Goal: Task Accomplishment & Management: Use online tool/utility

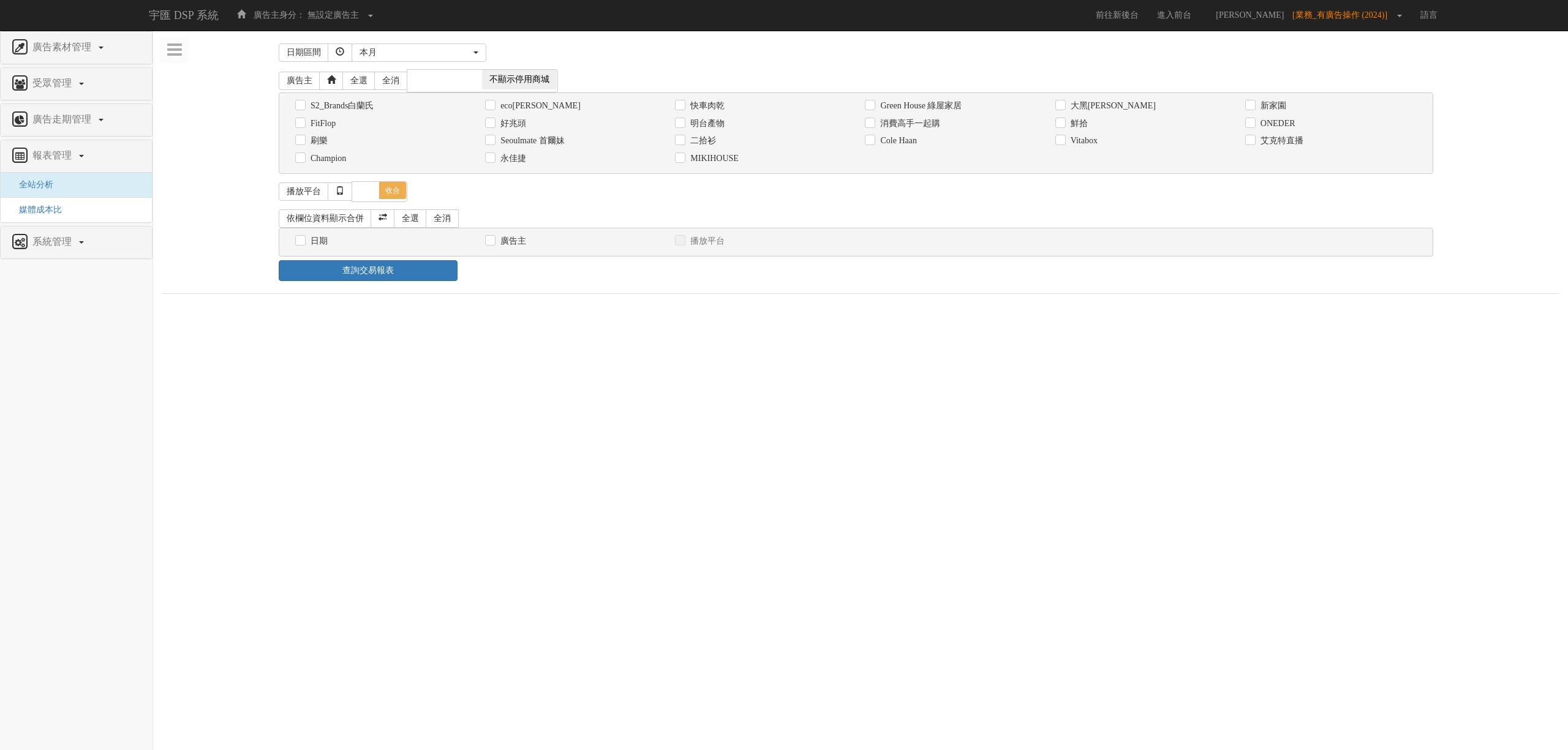
click at [913, 126] on label "消費高手一起購" at bounding box center [909, 123] width 63 height 12
click at [873, 126] on input "消費高手一起購" at bounding box center [869, 122] width 8 height 8
checkbox input "true"
click at [325, 244] on label "日期" at bounding box center [317, 241] width 20 height 12
click at [303, 244] on input "日期" at bounding box center [299, 241] width 8 height 8
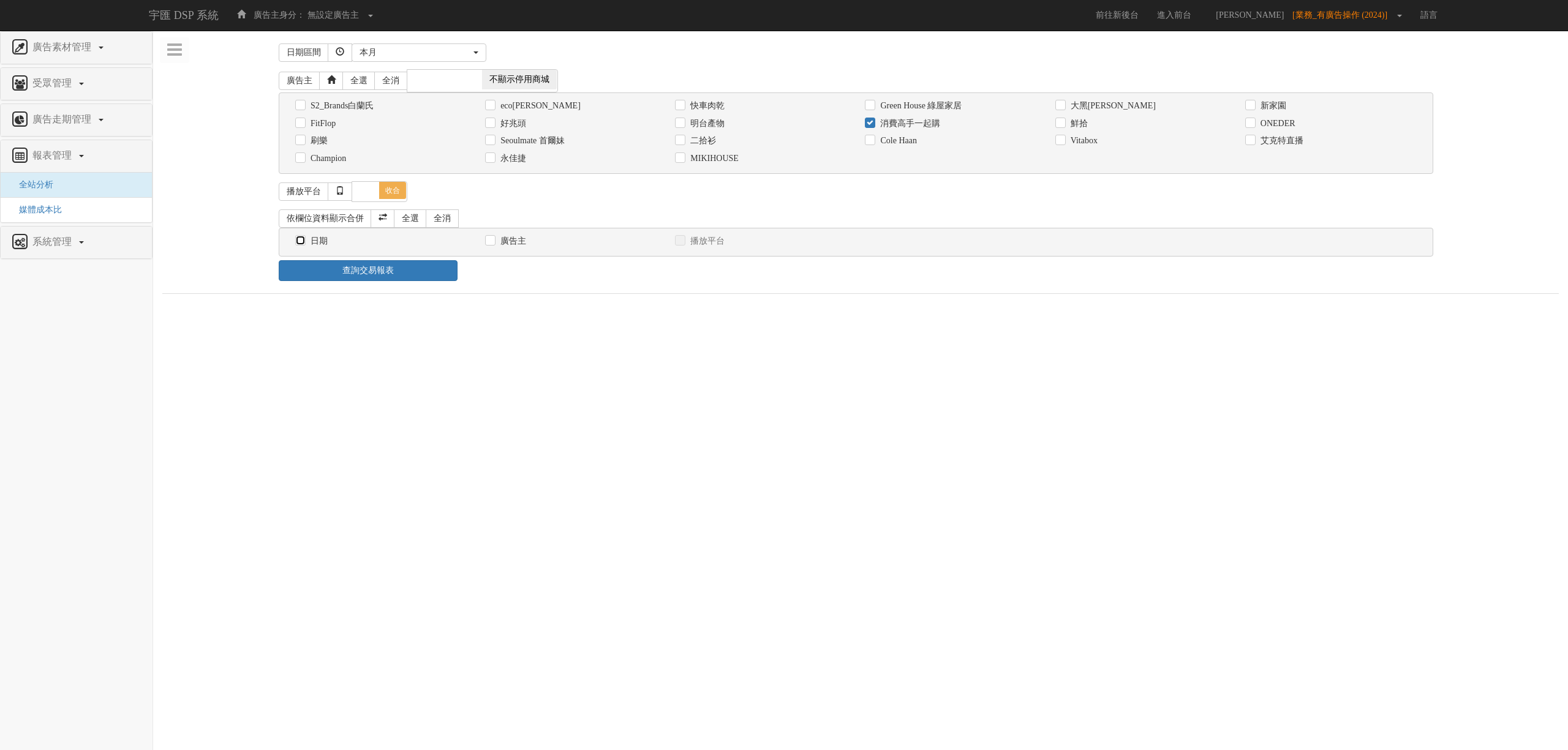
checkbox input "true"
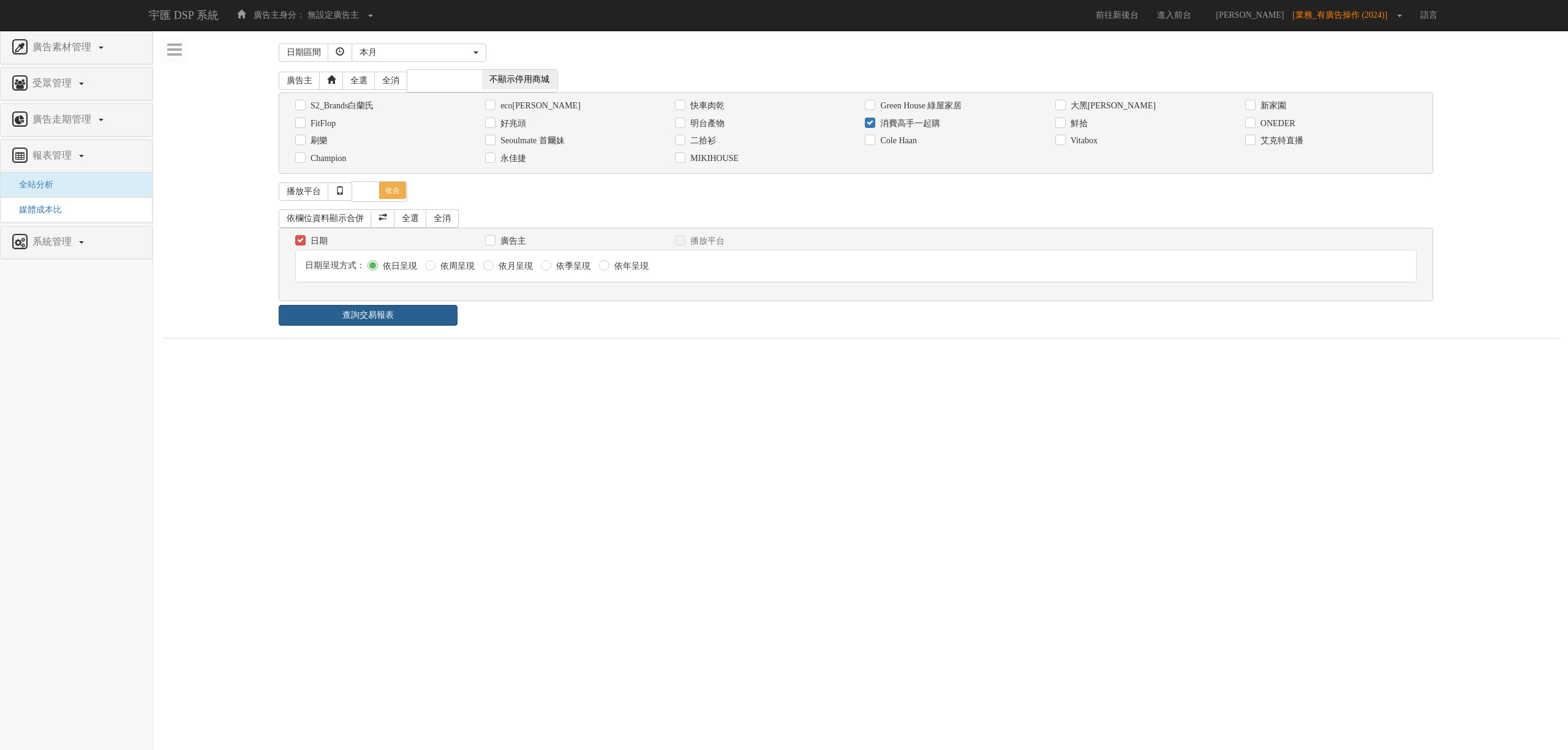
click at [402, 322] on link "查詢交易報表" at bounding box center [368, 315] width 179 height 20
click at [648, 326] on div "查詢交易報表" at bounding box center [861, 315] width 1183 height 20
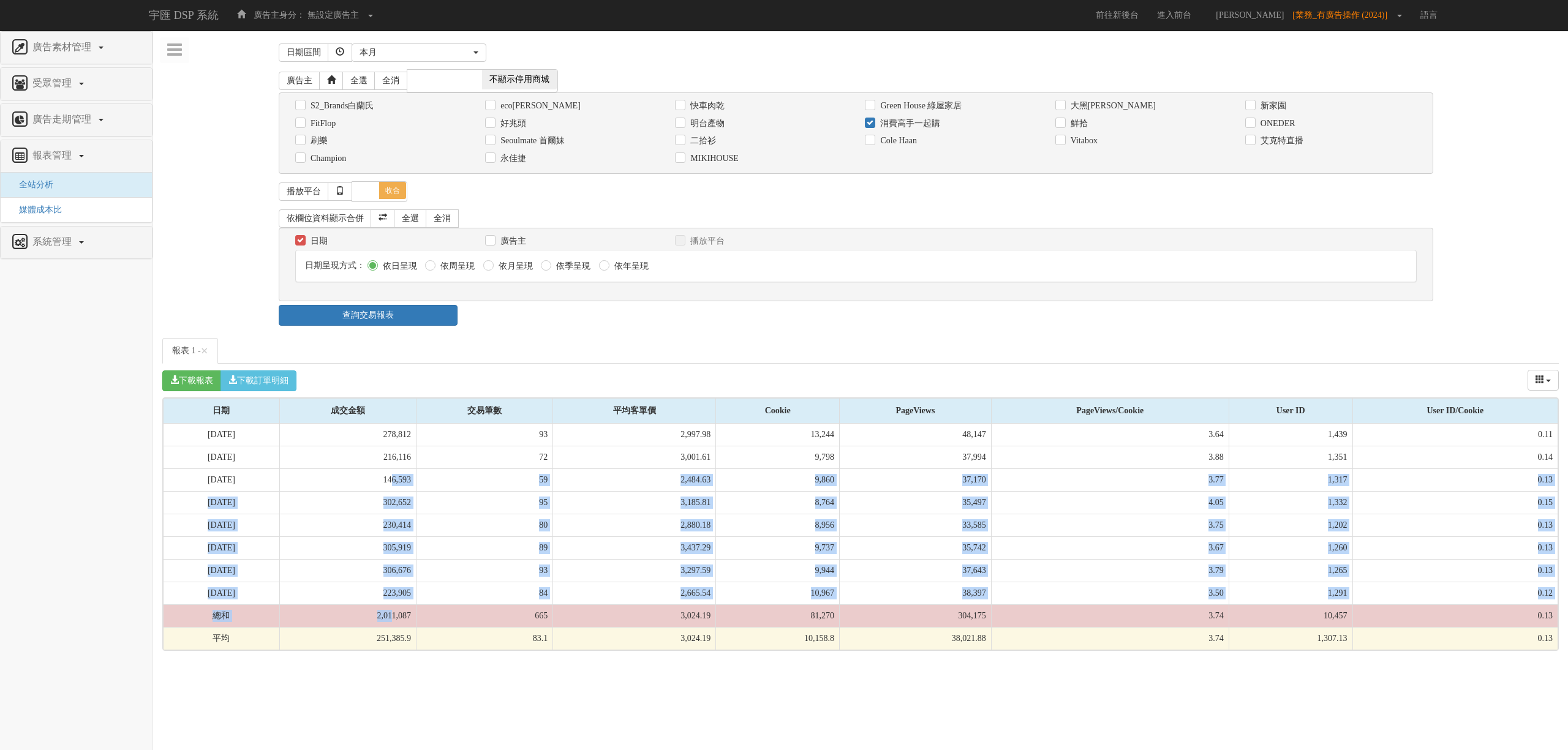
drag, startPoint x: 429, startPoint y: 486, endPoint x: 429, endPoint y: 625, distance: 139.0
click at [429, 625] on tbody "[DATE] 278,812 93 2,997.98 13,244 48,147 3.64 1,439 0.11 [DATE] 216,116 72 3,00…" at bounding box center [860, 537] width 1394 height 226
click at [416, 625] on td "2,011,087" at bounding box center [347, 616] width 137 height 23
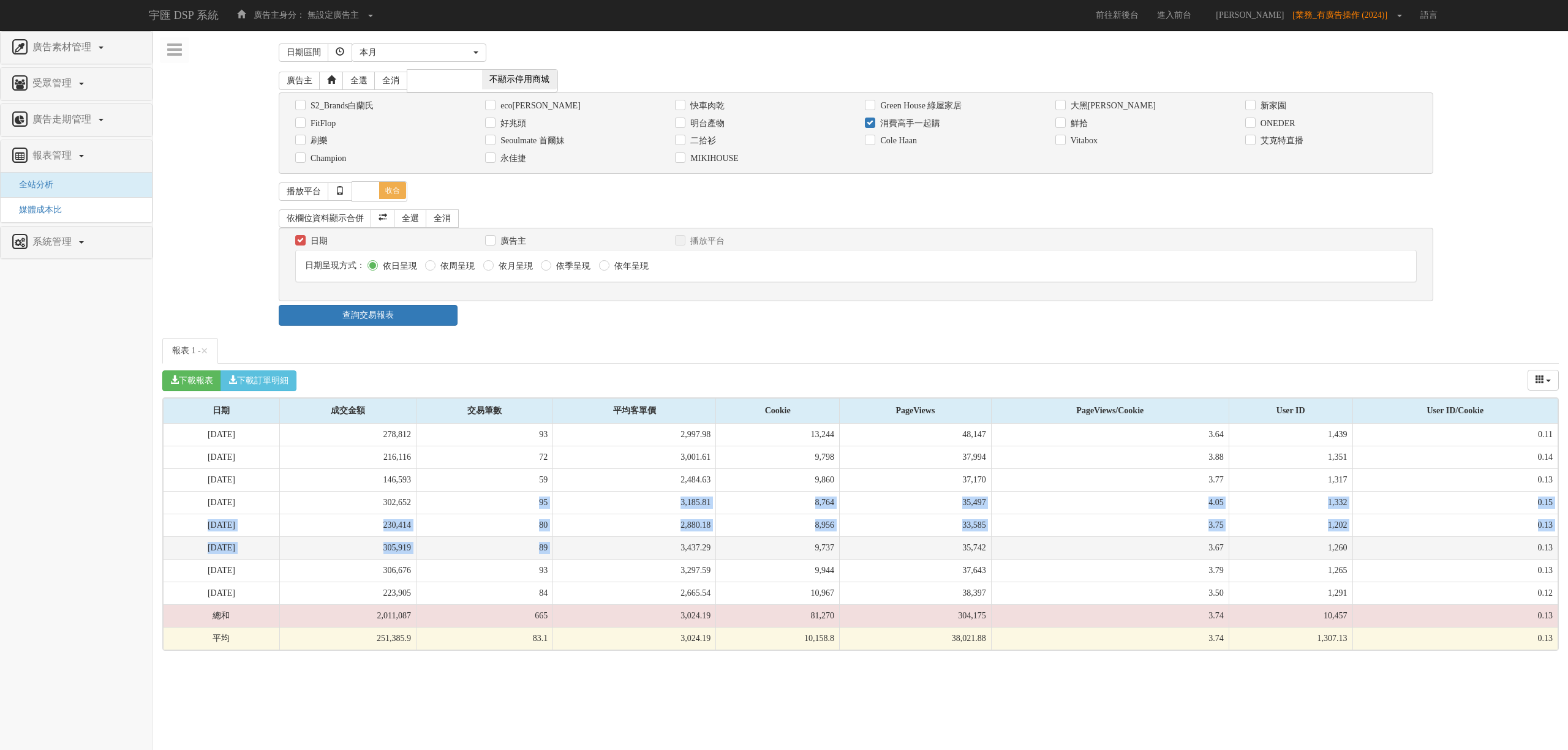
drag, startPoint x: 555, startPoint y: 499, endPoint x: 596, endPoint y: 562, distance: 75.2
click at [596, 562] on tbody "[DATE] 278,812 93 2,997.98 13,244 48,147 3.64 1,439 0.11 [DATE] 216,116 72 3,00…" at bounding box center [860, 537] width 1394 height 226
click at [596, 559] on td "3,437.29" at bounding box center [635, 548] width 163 height 23
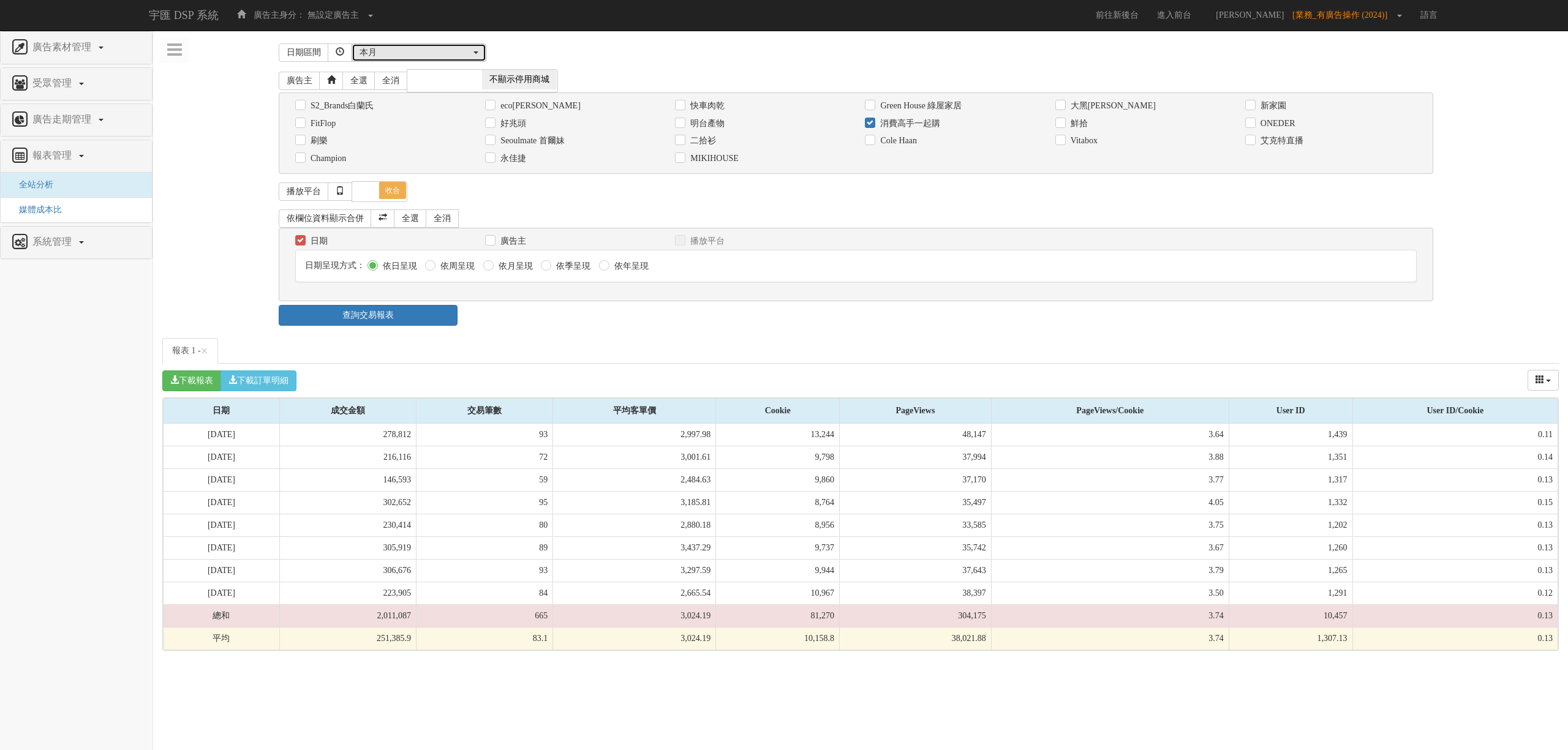
click at [441, 55] on div "本月" at bounding box center [415, 53] width 111 height 12
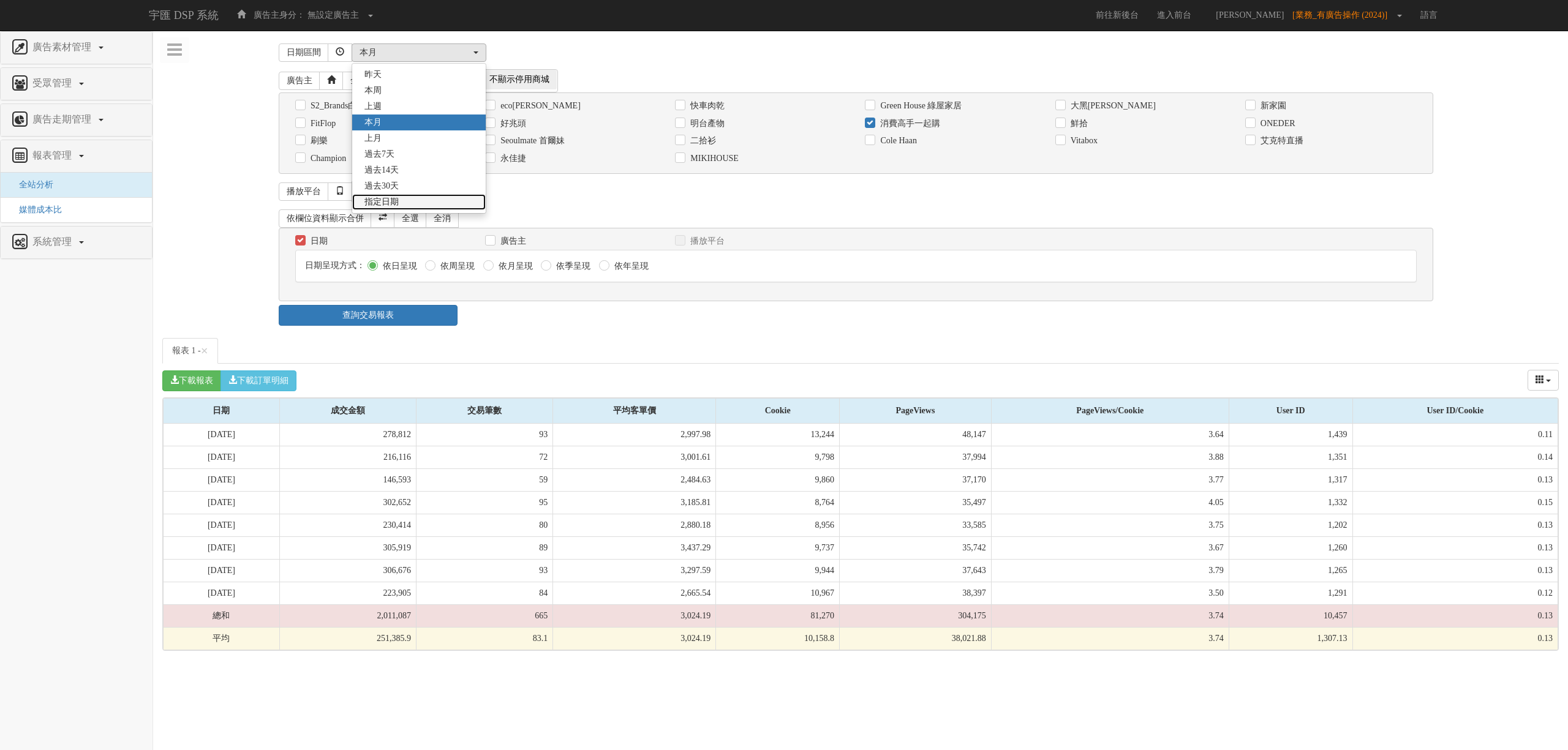
click at [436, 202] on link "指定日期" at bounding box center [419, 202] width 134 height 16
select select "Custom"
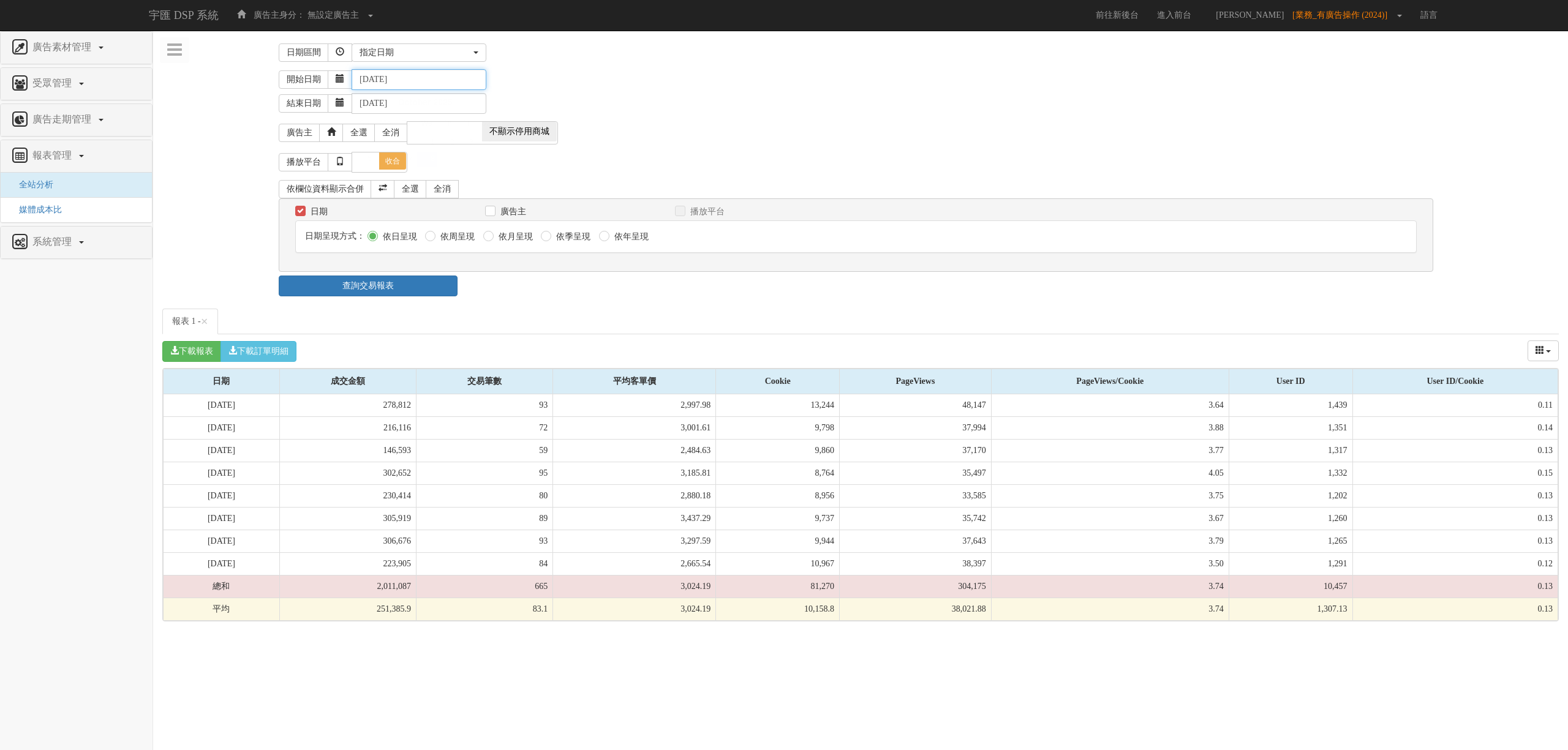
click at [381, 77] on input "[DATE]" at bounding box center [419, 79] width 134 height 20
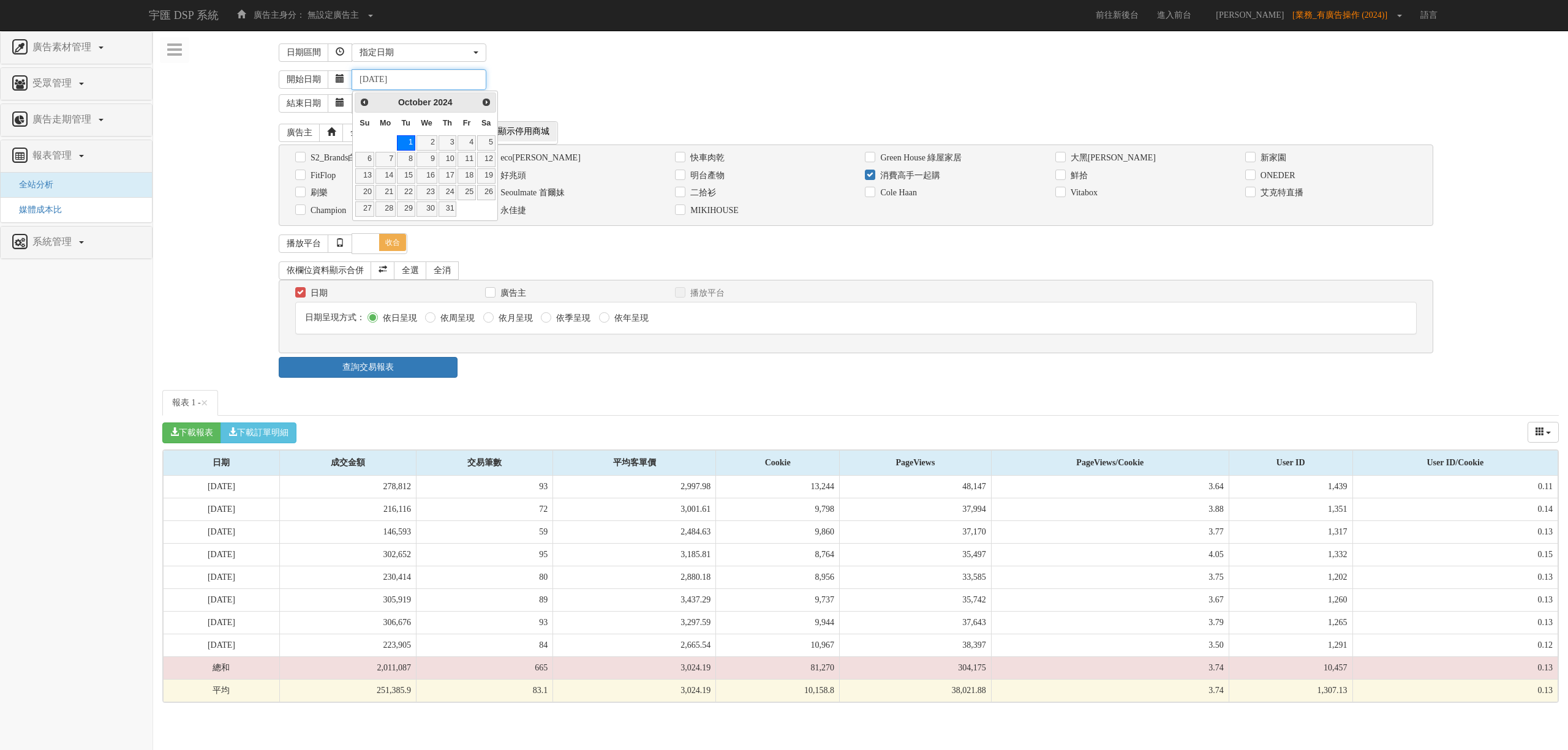
type input "[DATE]"
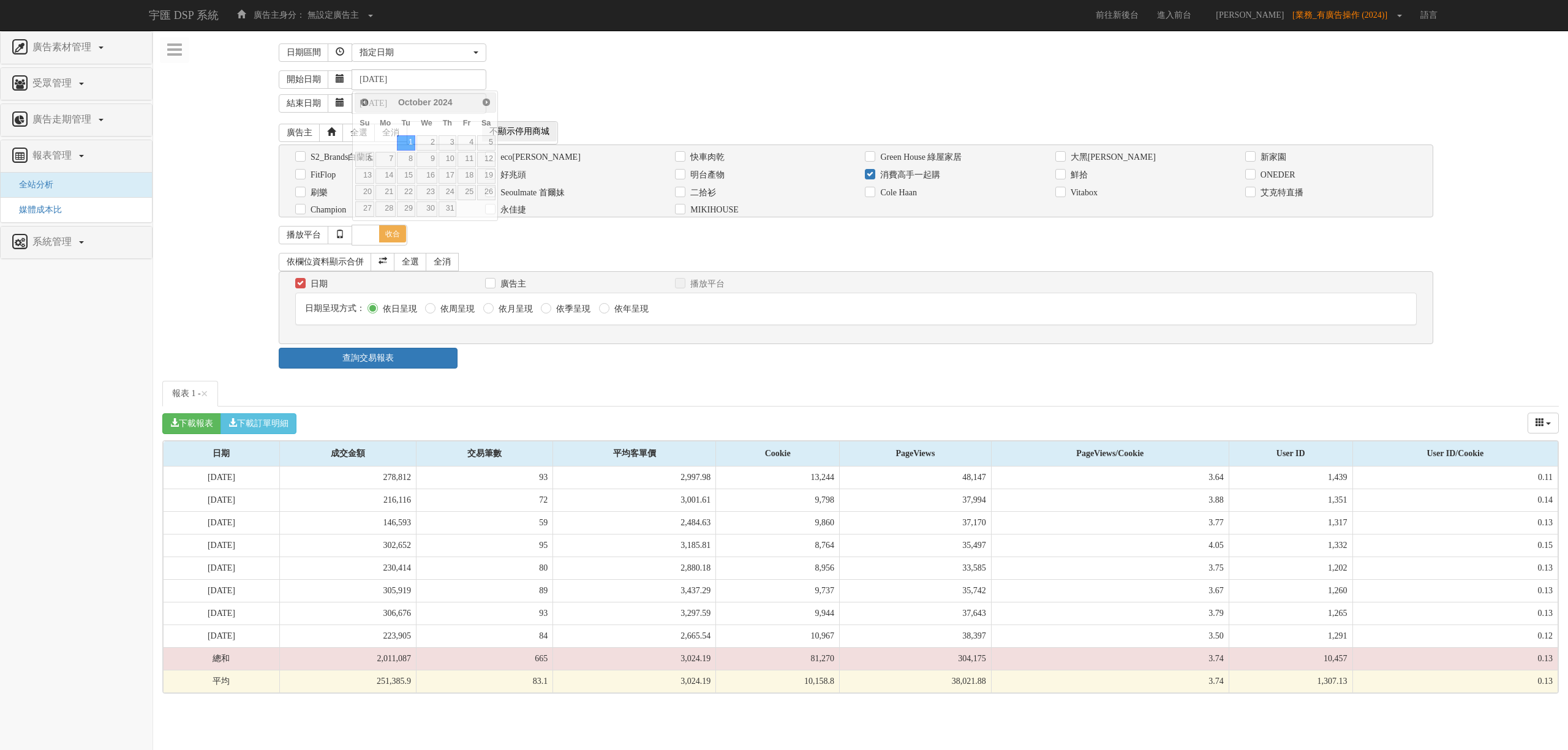
click at [516, 79] on div "開始日期 [DATE]" at bounding box center [919, 79] width 1280 height 20
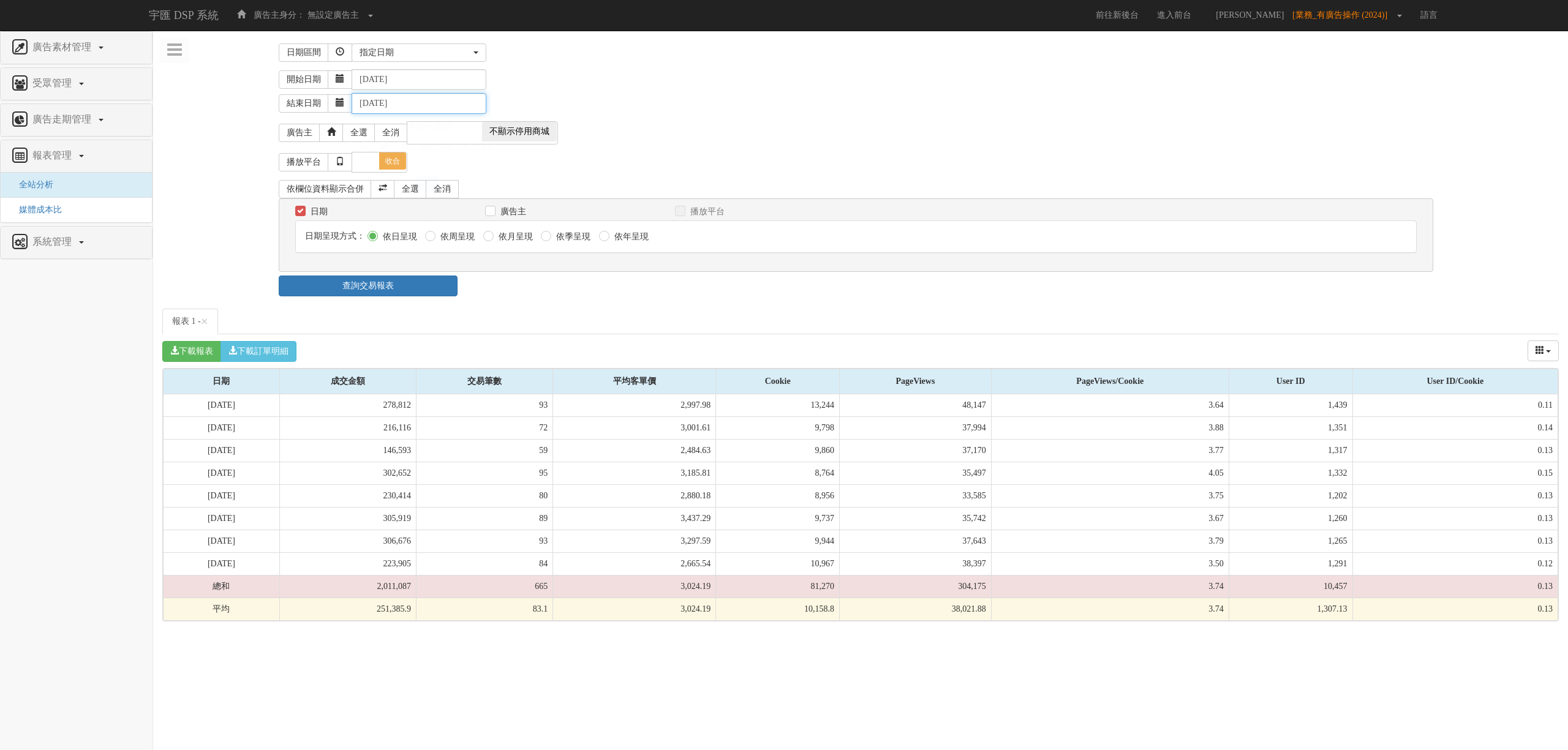
click at [380, 103] on input "[DATE]" at bounding box center [419, 103] width 134 height 20
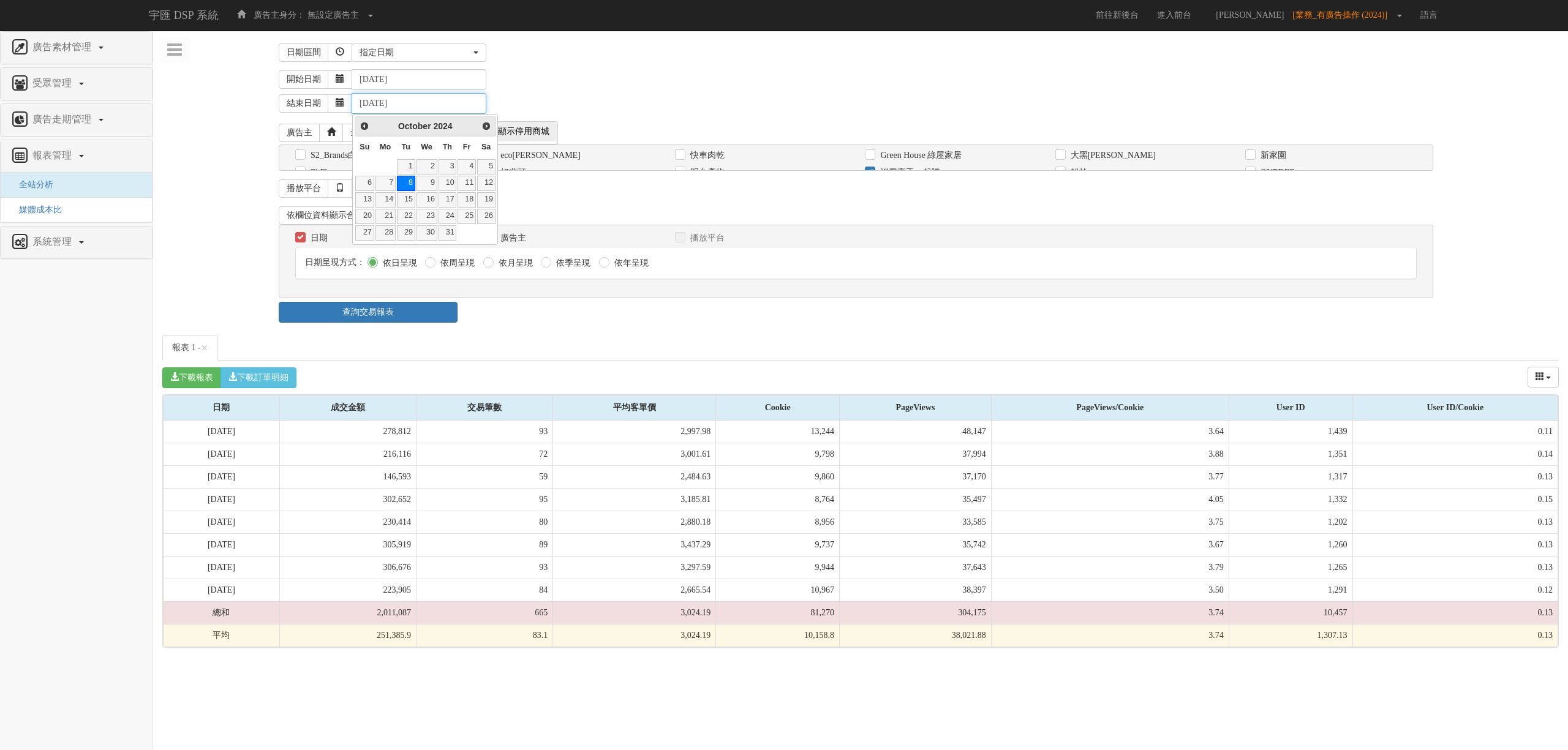
click at [424, 99] on input "[DATE]" at bounding box center [419, 103] width 134 height 20
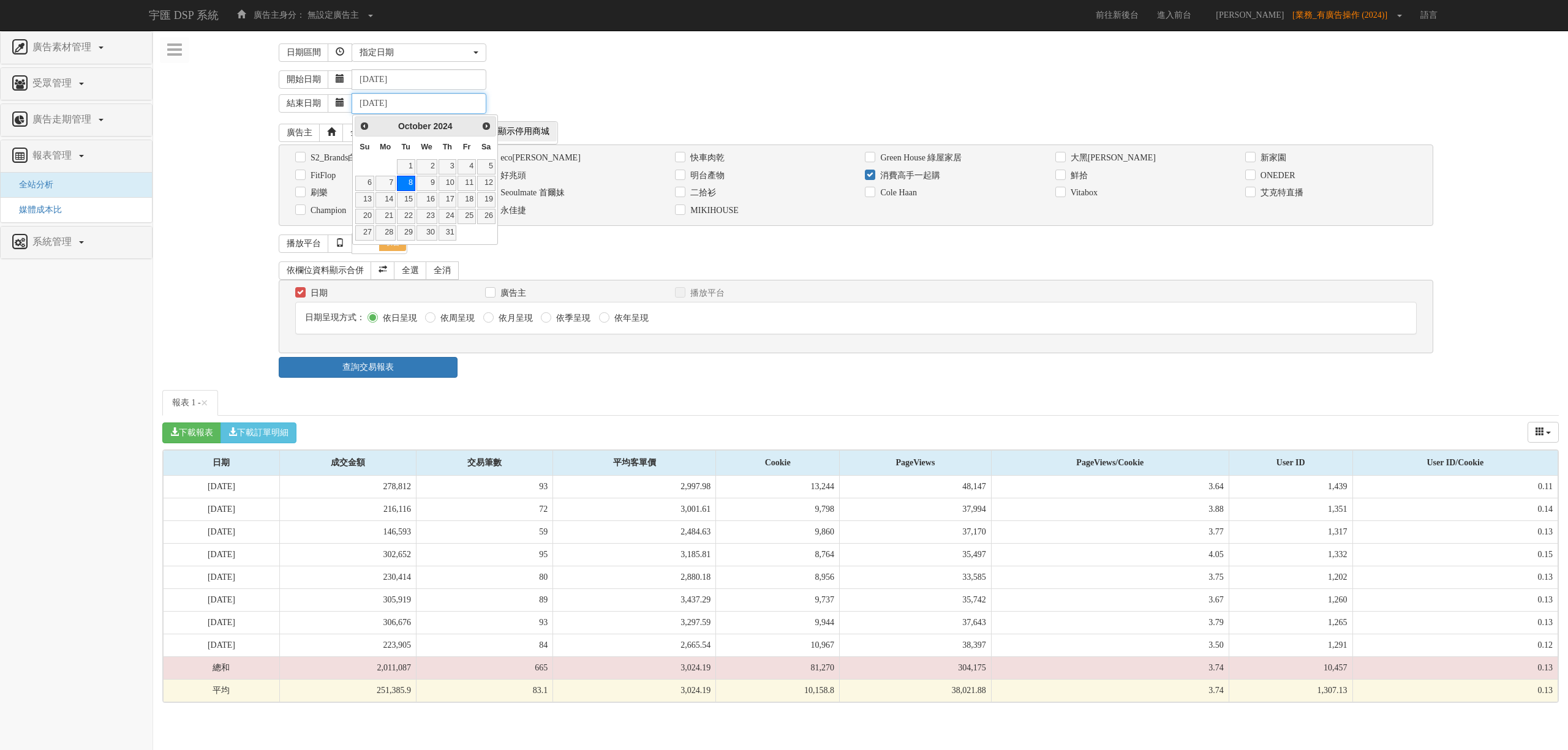
type input "[DATE]"
click at [598, 116] on div "開始日期 [DATE] 結束日期 [DATE]" at bounding box center [860, 91] width 1396 height 52
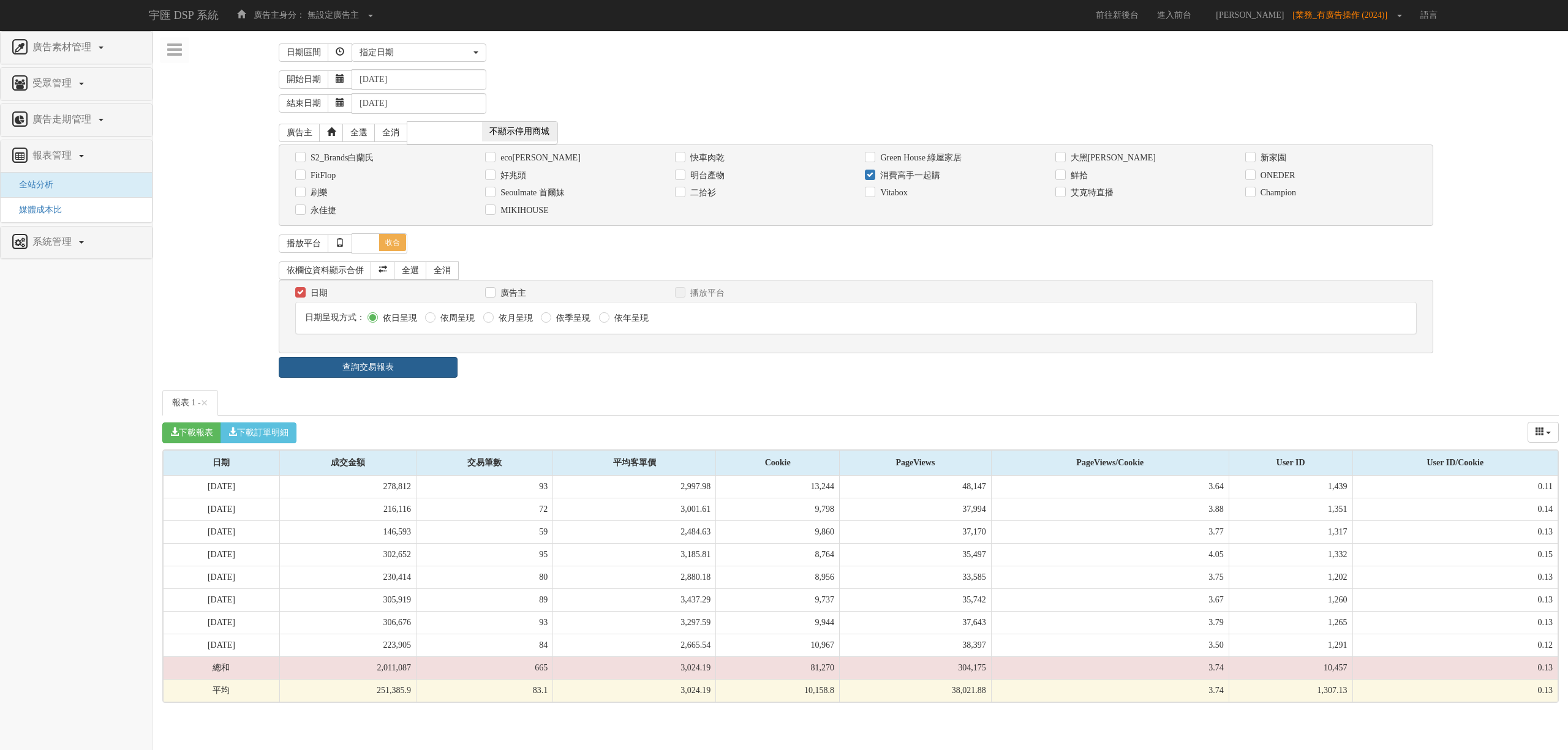
click at [434, 373] on link "查詢交易報表" at bounding box center [368, 367] width 179 height 20
click at [585, 425] on div "下載報表 下載訂單明細 成交金額 交易筆數 平均客單價 Cookie PageViews PageViews/Cookie User ID User ID/C…" at bounding box center [860, 433] width 1396 height 34
click at [179, 399] on link "報表 1 - ×" at bounding box center [191, 403] width 56 height 26
click at [243, 412] on link "報表 2 - ×" at bounding box center [248, 403] width 56 height 26
